Goal: Information Seeking & Learning: Learn about a topic

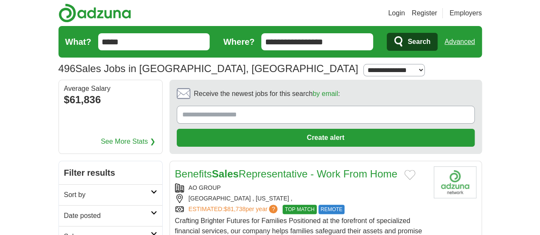
click at [364, 67] on select "**********" at bounding box center [394, 70] width 61 height 12
select select "**"
click at [364, 64] on select "**********" at bounding box center [394, 70] width 61 height 12
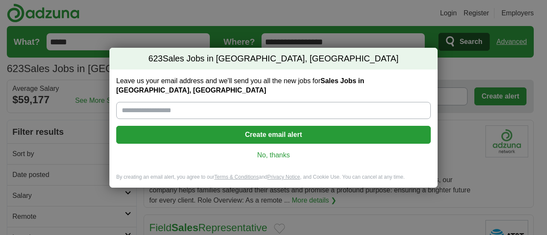
click at [488, 70] on div "623 Sales Jobs in Bowling Green, KY Leave us your email address and we'll send …" at bounding box center [273, 117] width 547 height 235
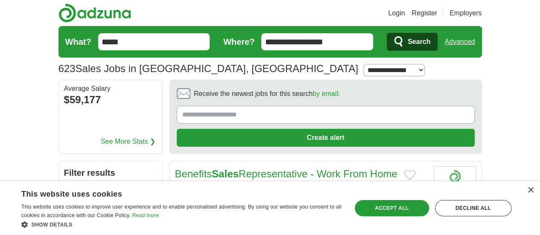
click at [124, 211] on h2 "Date posted" at bounding box center [107, 216] width 87 height 10
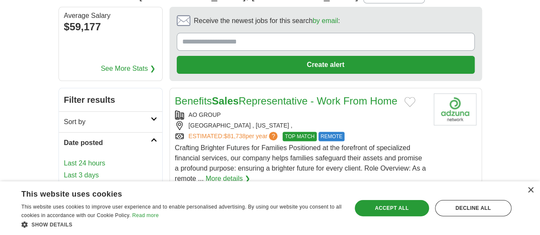
scroll to position [85, 0]
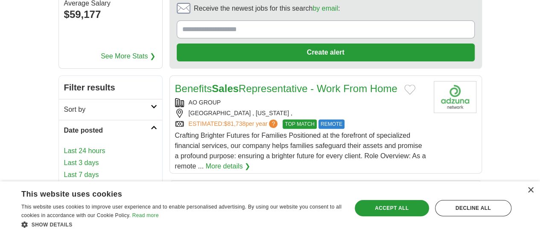
click at [64, 158] on link "Last 3 days" at bounding box center [110, 163] width 93 height 10
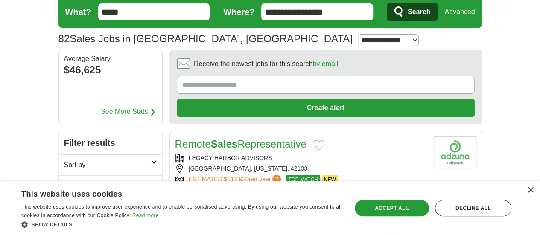
scroll to position [43, 0]
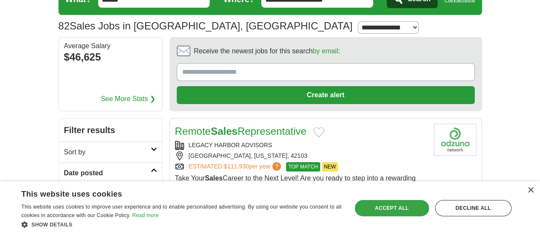
click at [376, 204] on div "Accept all" at bounding box center [392, 208] width 74 height 16
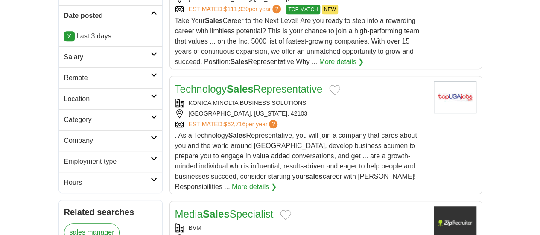
scroll to position [214, 0]
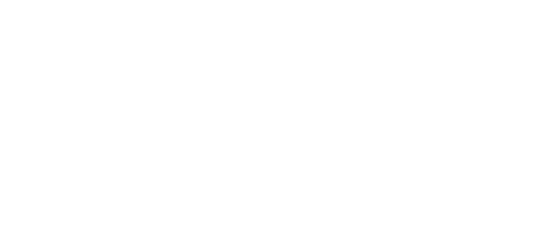
scroll to position [1709, 0]
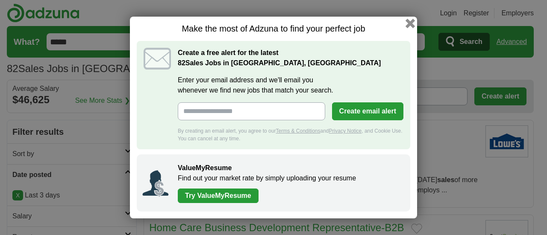
click at [413, 20] on button "button" at bounding box center [409, 23] width 9 height 9
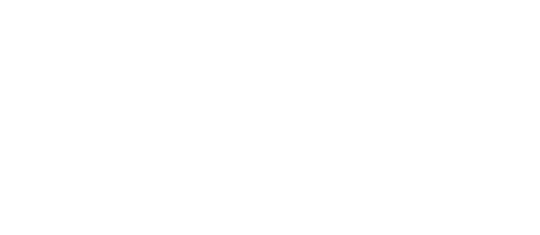
scroll to position [1666, 0]
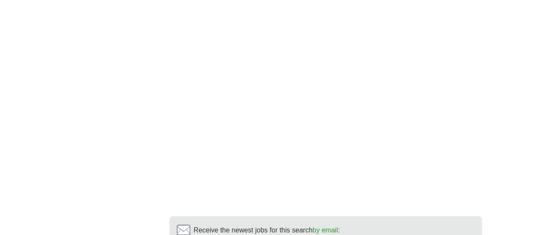
scroll to position [1538, 0]
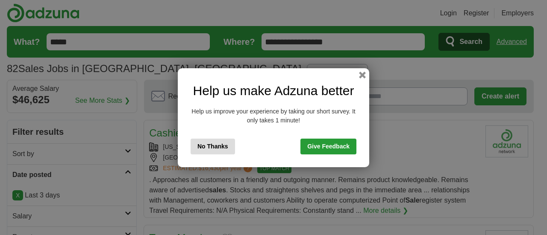
drag, startPoint x: 195, startPoint y: 145, endPoint x: 199, endPoint y: 146, distance: 4.5
click at [198, 146] on button "No Thanks" at bounding box center [213, 147] width 44 height 16
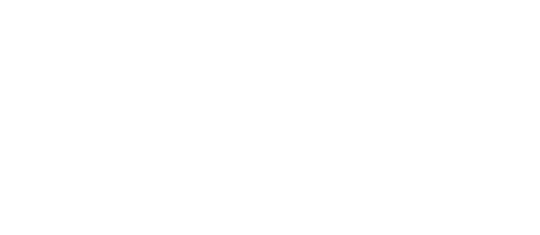
scroll to position [1538, 0]
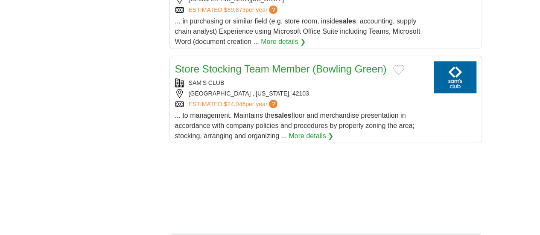
scroll to position [1153, 0]
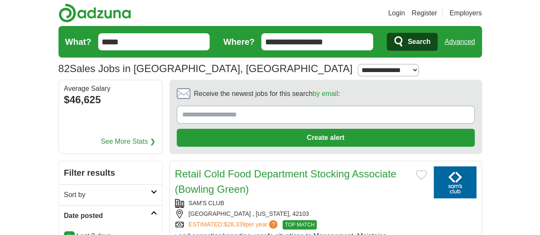
drag, startPoint x: 96, startPoint y: 38, endPoint x: 0, endPoint y: 39, distance: 95.7
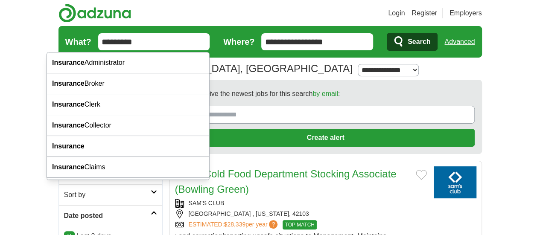
type input "*********"
click at [387, 33] on button "Search" at bounding box center [412, 42] width 51 height 18
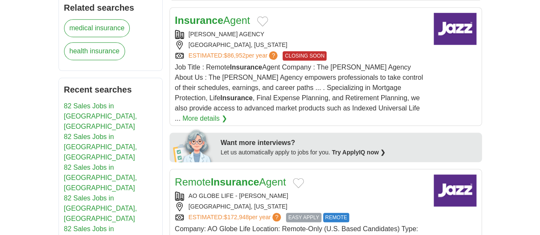
scroll to position [470, 0]
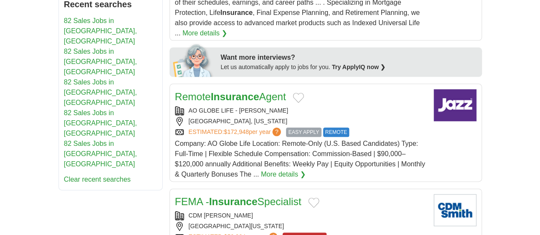
click at [220, 196] on strong "Insurance" at bounding box center [233, 202] width 48 height 12
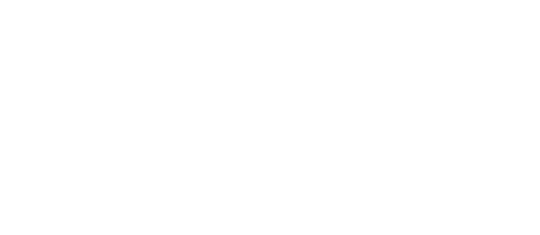
scroll to position [1623, 0]
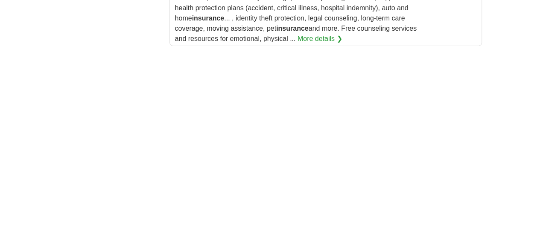
scroll to position [1538, 0]
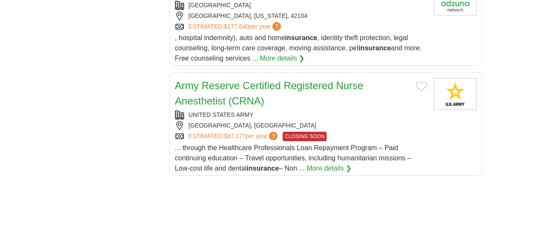
scroll to position [1538, 0]
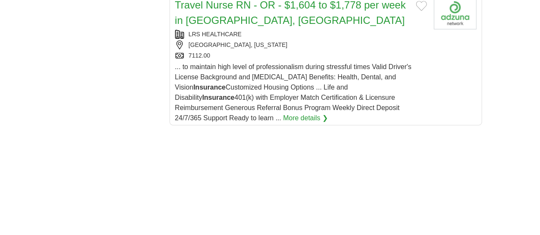
scroll to position [1495, 0]
